Goal: Information Seeking & Learning: Learn about a topic

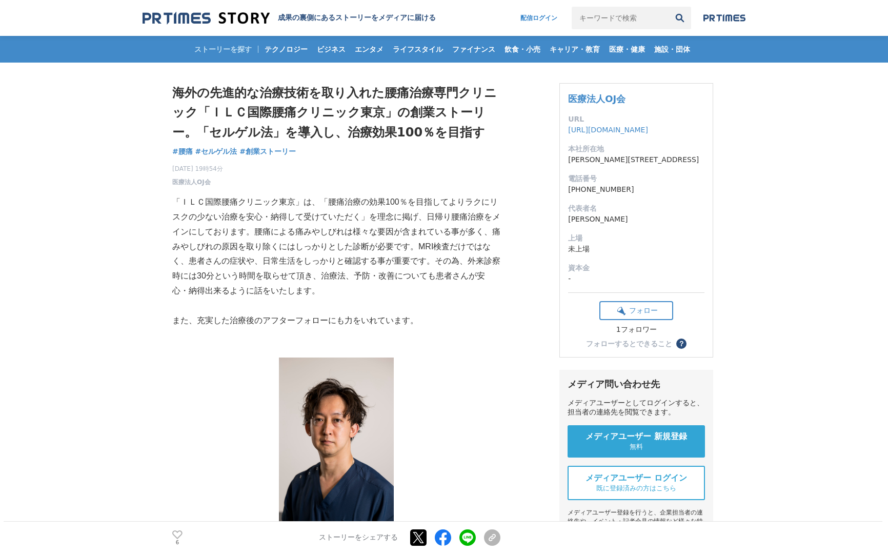
click at [293, 277] on p "「ＩＬＣ国際腰痛クリニック東京」は、「腰痛治療の効果100％を目指してよりラクにリスクの少ない治療を安心・納得して受けていただく」を理念に掲げ、日帰り腰痛治療…" at bounding box center [336, 247] width 328 height 104
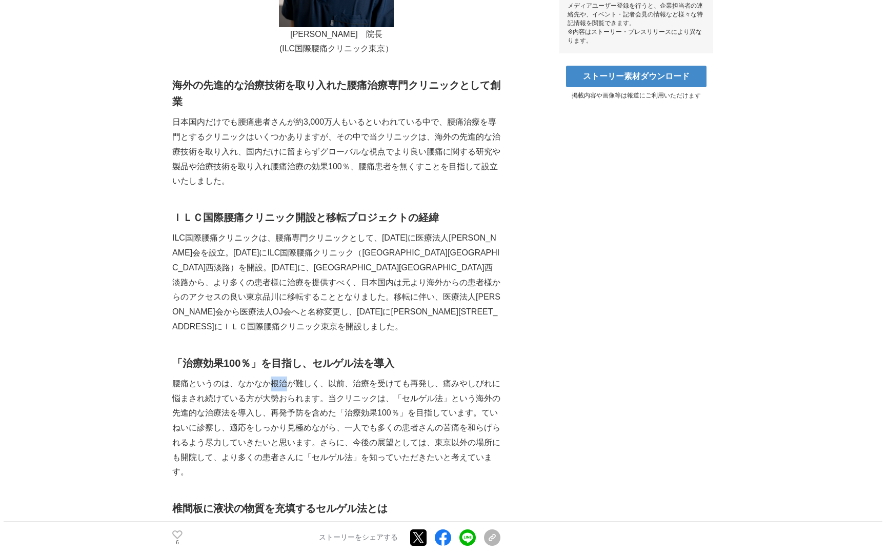
drag, startPoint x: 272, startPoint y: 370, endPoint x: 286, endPoint y: 371, distance: 13.4
click at [286, 376] on p "腰痛というのは、なかなか根治が難しく、以前、治療を受けても再発し、痛みやしびれに悩まされ続けている方が大勢おられます。当クリニックは、「セルゲル法」という海外…" at bounding box center [336, 428] width 328 height 104
drag, startPoint x: 272, startPoint y: 370, endPoint x: 285, endPoint y: 370, distance: 12.8
click at [285, 376] on p "腰痛というのは、なかなか根治が難しく、以前、治療を受けても再発し、痛みやしびれに悩まされ続けている方が大勢おられます。当クリニックは、「セルゲル法」という海外…" at bounding box center [336, 428] width 328 height 104
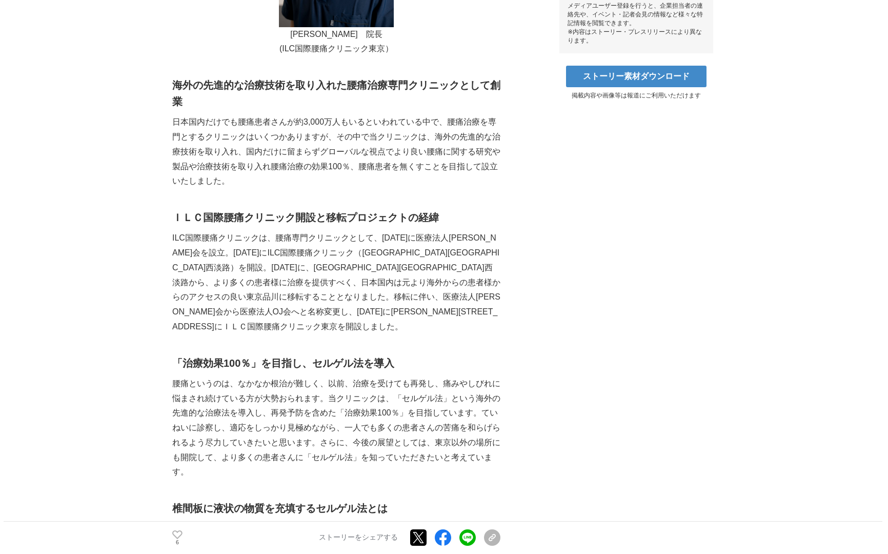
click at [409, 383] on p "腰痛というのは、なかなか根治が難しく、以前、治療を受けても再発し、痛みやしびれに悩まされ続けている方が大勢おられます。当クリニックは、「セルゲル法」という海外…" at bounding box center [336, 428] width 328 height 104
click at [297, 376] on p "腰痛というのは、なかなか根治が難しく、以前、治療を受けても再発し、痛みやしびれに悩まされ続けている方が大勢おられます。当クリニックは、「セルゲル法」という海外…" at bounding box center [336, 428] width 328 height 104
click at [175, 384] on p "腰痛というのは、なかなか根治が難しく、以前、治療を受けても再発し、痛みやしびれに悩まされ続けている方が大勢おられます。当クリニックは、「セルゲル法」という海外…" at bounding box center [336, 428] width 328 height 104
click at [227, 443] on p "腰痛というのは、なかなか根治が難しく、以前、治療を受けても再発し、痛みやしびれに悩まされ続けている方が大勢おられます。当クリニックは、「セルゲル法」という海外…" at bounding box center [336, 428] width 328 height 104
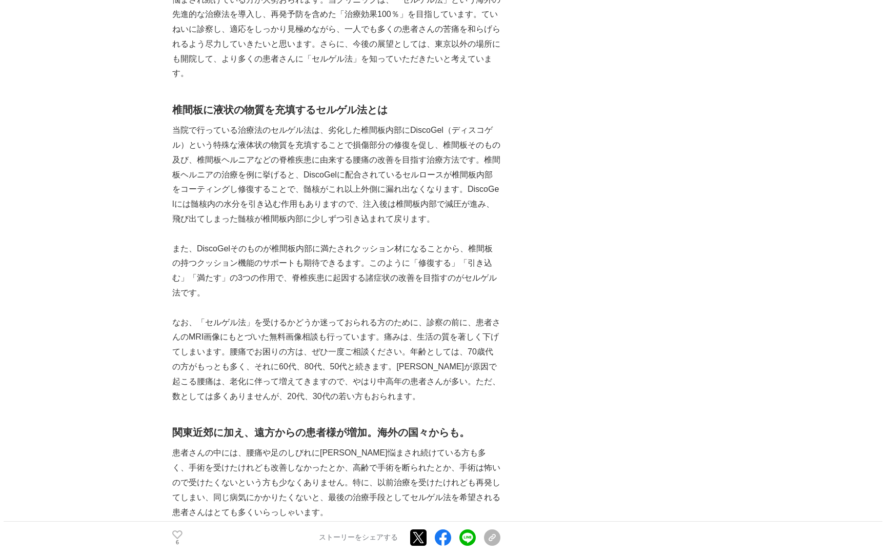
scroll to position [907, 0]
click at [191, 188] on p "当院で行っている治療法のセルゲル法は、劣化した椎間板内部にDiscoGel（ディスコゲル）という特殊な液体状の物質を充填することで損傷部分の修復を促し、椎間板…" at bounding box center [336, 174] width 328 height 104
click at [188, 186] on p "当院で行っている治療法のセルゲル法は、劣化した椎間板内部にDiscoGel（ディスコゲル）という特殊な液体状の物質を充填することで損傷部分の修復を促し、椎間板…" at bounding box center [336, 174] width 328 height 104
click at [460, 225] on p at bounding box center [336, 232] width 328 height 15
click at [299, 225] on p at bounding box center [336, 232] width 328 height 15
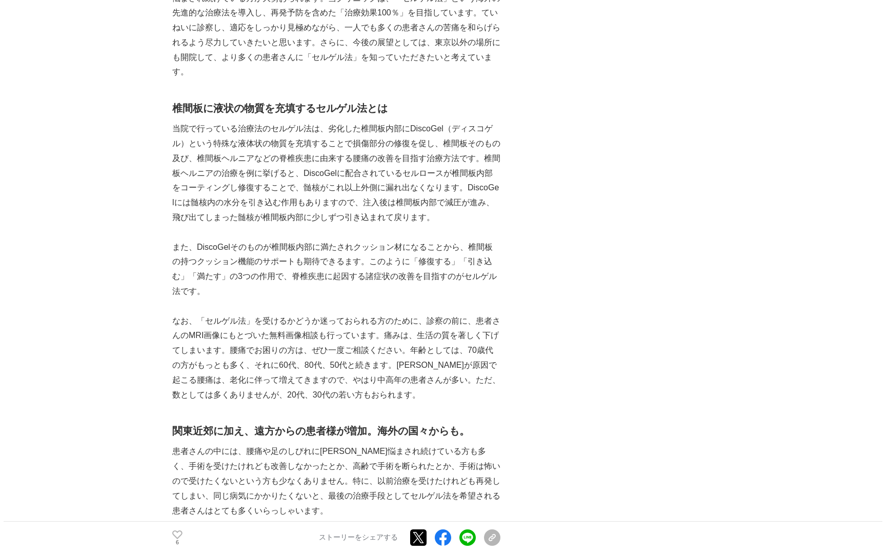
click at [272, 240] on p "また、DiscoGelそのものが椎間板内部に満たされクッション材になることから、椎間板の持つクッション機能のサポートも期待できるます。このように「修復する」「…" at bounding box center [336, 269] width 328 height 59
click at [195, 264] on p "また、DiscoGelそのものが椎間板内部に満たされクッション材になることから、椎間板の持つクッション機能のサポートも期待できるます。このように「修復する」「…" at bounding box center [336, 269] width 328 height 59
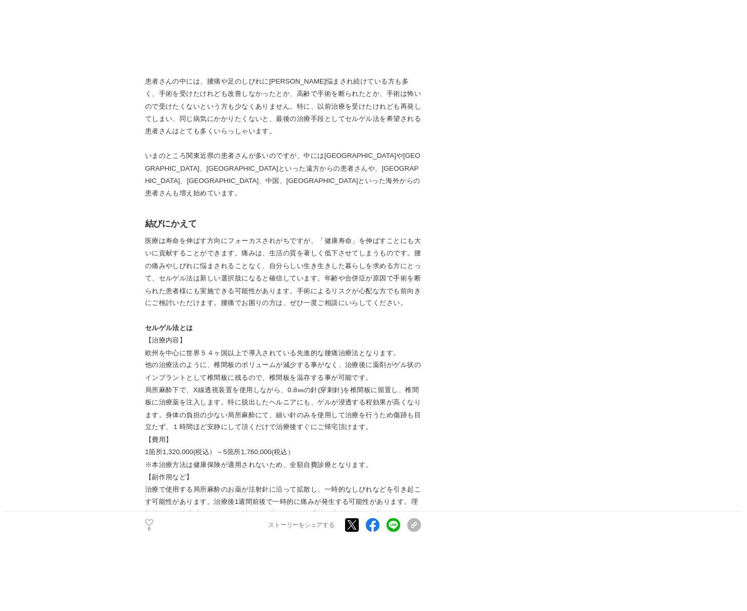
scroll to position [1349, 0]
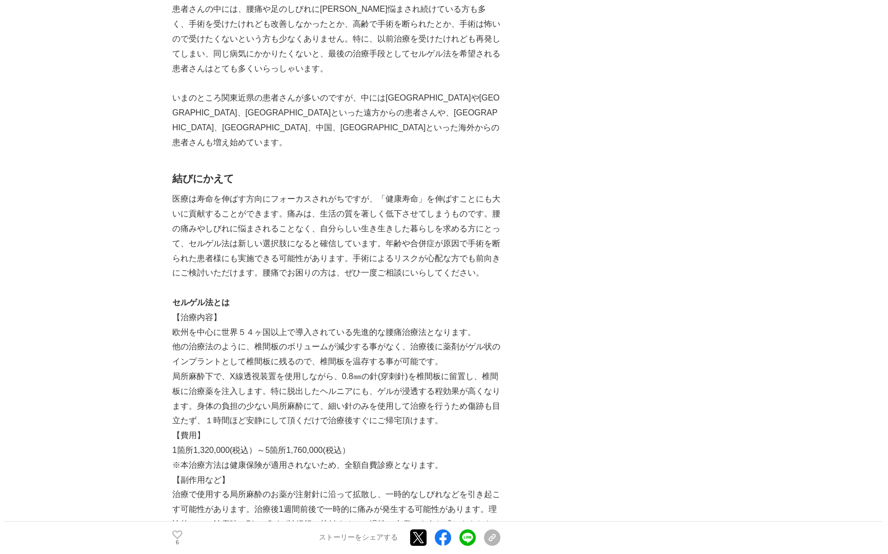
click at [263, 458] on p "※本治療方法は健康保険が適用されないため、全額自費診療となります。" at bounding box center [336, 465] width 328 height 15
click at [211, 443] on p "1箇所1,320,000(税込）～5箇所1,760,000(税込）" at bounding box center [336, 450] width 328 height 15
click at [208, 443] on p "1箇所1,320,000(税込）～5箇所1,760,000(税込）" at bounding box center [336, 450] width 328 height 15
click at [205, 443] on p "1箇所1,320,000(税込）～5箇所1,760,000(税込）" at bounding box center [336, 450] width 328 height 15
click at [199, 443] on p "1箇所1,320,000(税込）～5箇所1,760,000(税込）" at bounding box center [336, 450] width 328 height 15
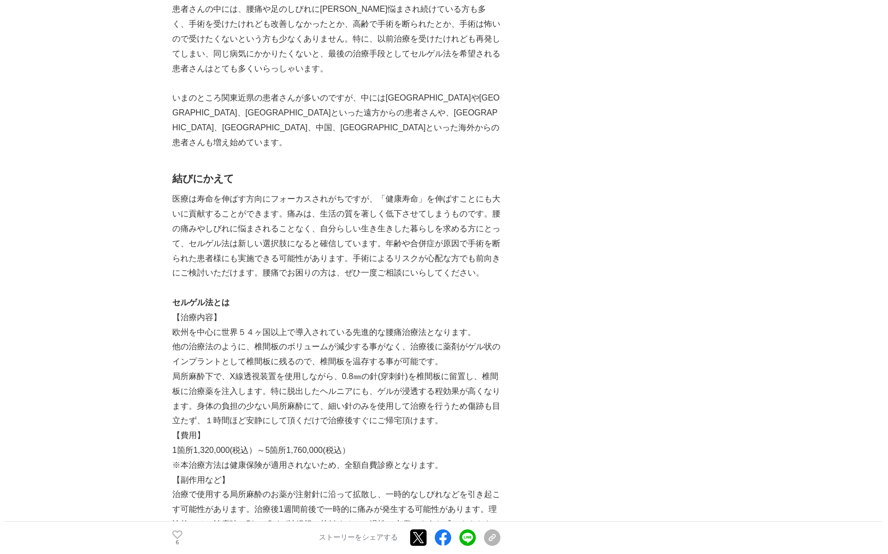
click at [180, 340] on p "他の治療法のように、椎間板のボリュームが減少する事がなく、治療後に薬剤がゲル状のインプラントとして椎間板に残るので、椎間板を温存する事が可能です。" at bounding box center [336, 355] width 328 height 30
drag, startPoint x: 174, startPoint y: 331, endPoint x: 220, endPoint y: 330, distance: 46.2
click at [220, 340] on p "他の治療法のように、椎間板のボリュームが減少する事がなく、治療後に薬剤がゲル状のインプラントとして椎間板に残るので、椎間板を温存する事が可能です。" at bounding box center [336, 355] width 328 height 30
click at [314, 340] on p "他の治療法のように、椎間板のボリュームが減少する事がなく、治療後に薬剤がゲル状のインプラントとして椎間板に残るので、椎間板を温存する事が可能です。" at bounding box center [336, 355] width 328 height 30
click at [296, 369] on p "局所麻酔下で、X線透視装置を使用しながら、0.8㎜の針(穿刺針)を椎間板に留置し、椎間板に治療薬を注入します。特に脱出したヘルニアにも、ゲルが浸透する程効果が…" at bounding box center [336, 398] width 328 height 59
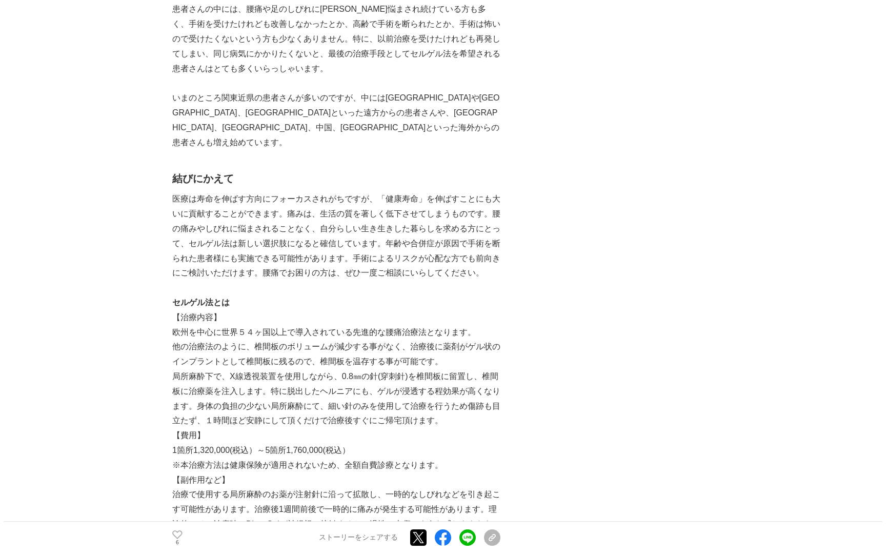
click at [176, 369] on p "局所麻酔下で、X線透視装置を使用しながら、0.8㎜の針(穿刺針)を椎間板に留置し、椎間板に治療薬を注入します。特に脱出したヘルニアにも、ゲルが浸透する程効果が…" at bounding box center [336, 398] width 328 height 59
click at [228, 369] on p "局所麻酔下で、X線透視装置を使用しながら、0.8㎜の針(穿刺針)を椎間板に留置し、椎間板に治療薬を注入します。特に脱出したヘルニアにも、ゲルが浸透する程効果が…" at bounding box center [336, 398] width 328 height 59
click at [304, 369] on p "局所麻酔下で、X線透視装置を使用しながら、0.8㎜の針(穿刺針)を椎間板に留置し、椎間板に治療薬を注入します。特に脱出したヘルニアにも、ゲルが浸透する程効果が…" at bounding box center [336, 398] width 328 height 59
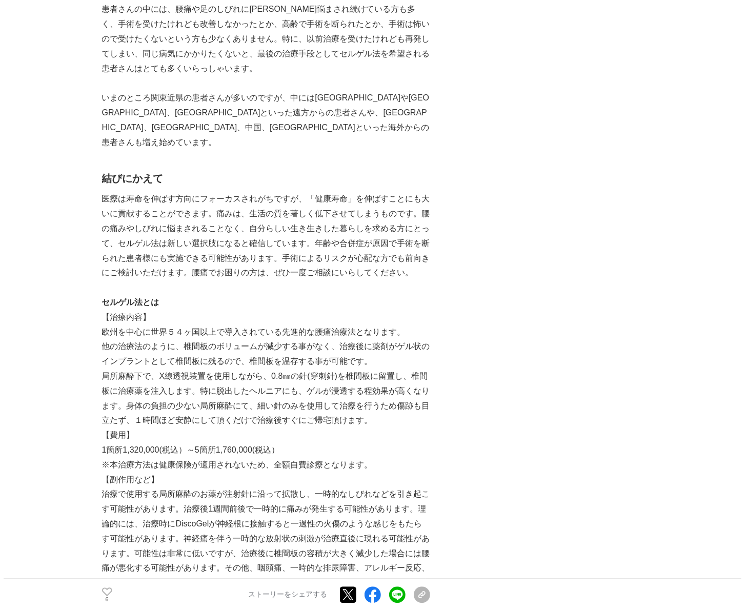
click at [612, 415] on div "海外の先進的な治療技術を取り入れた腰痛治療専門クリニック「ＩＬＣ国際腰痛クリニック東京」の創業ストーリー。「セルゲル法」を導入し、治療効果100％を目指す 腰…" at bounding box center [374, 313] width 544 height 3198
